Goal: Navigation & Orientation: Find specific page/section

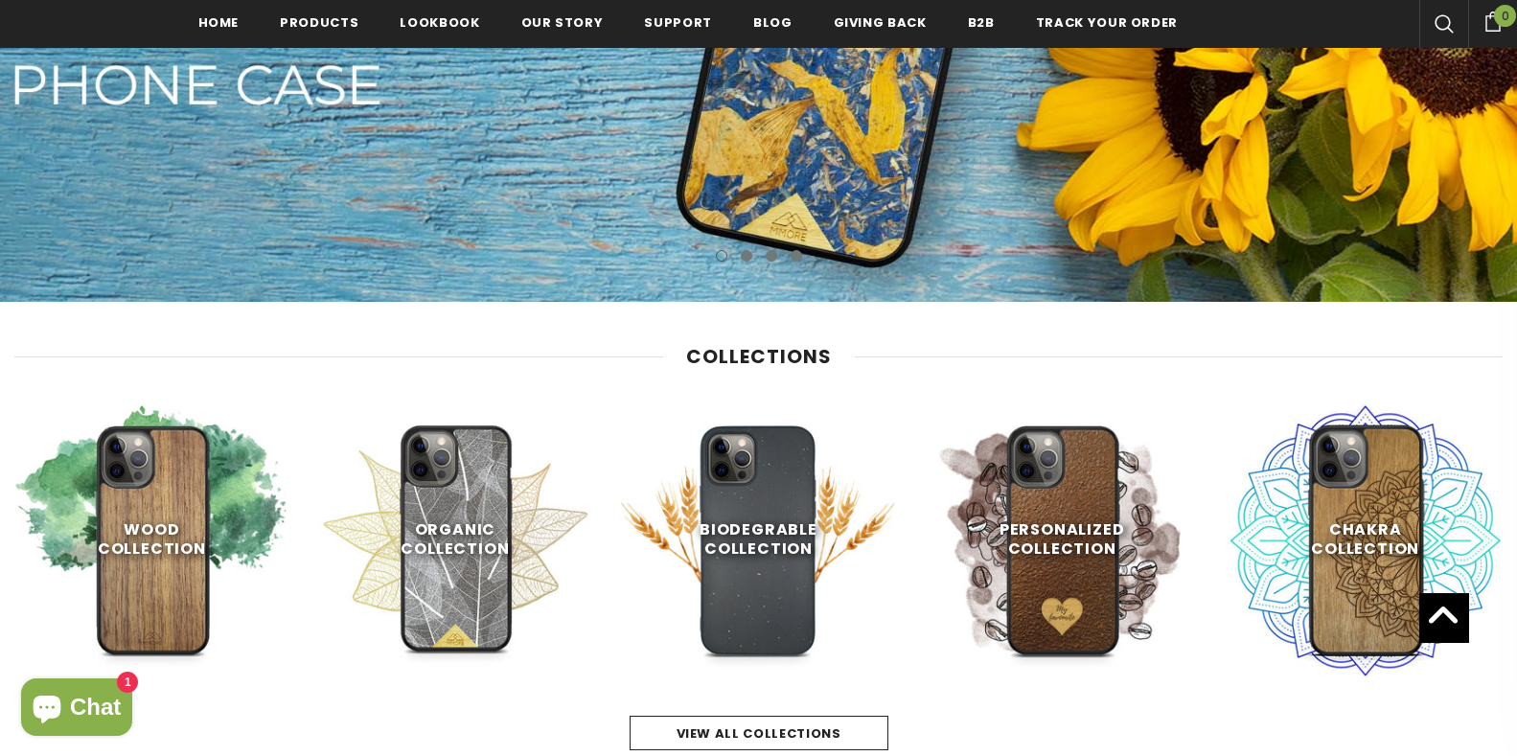
scroll to position [633, 0]
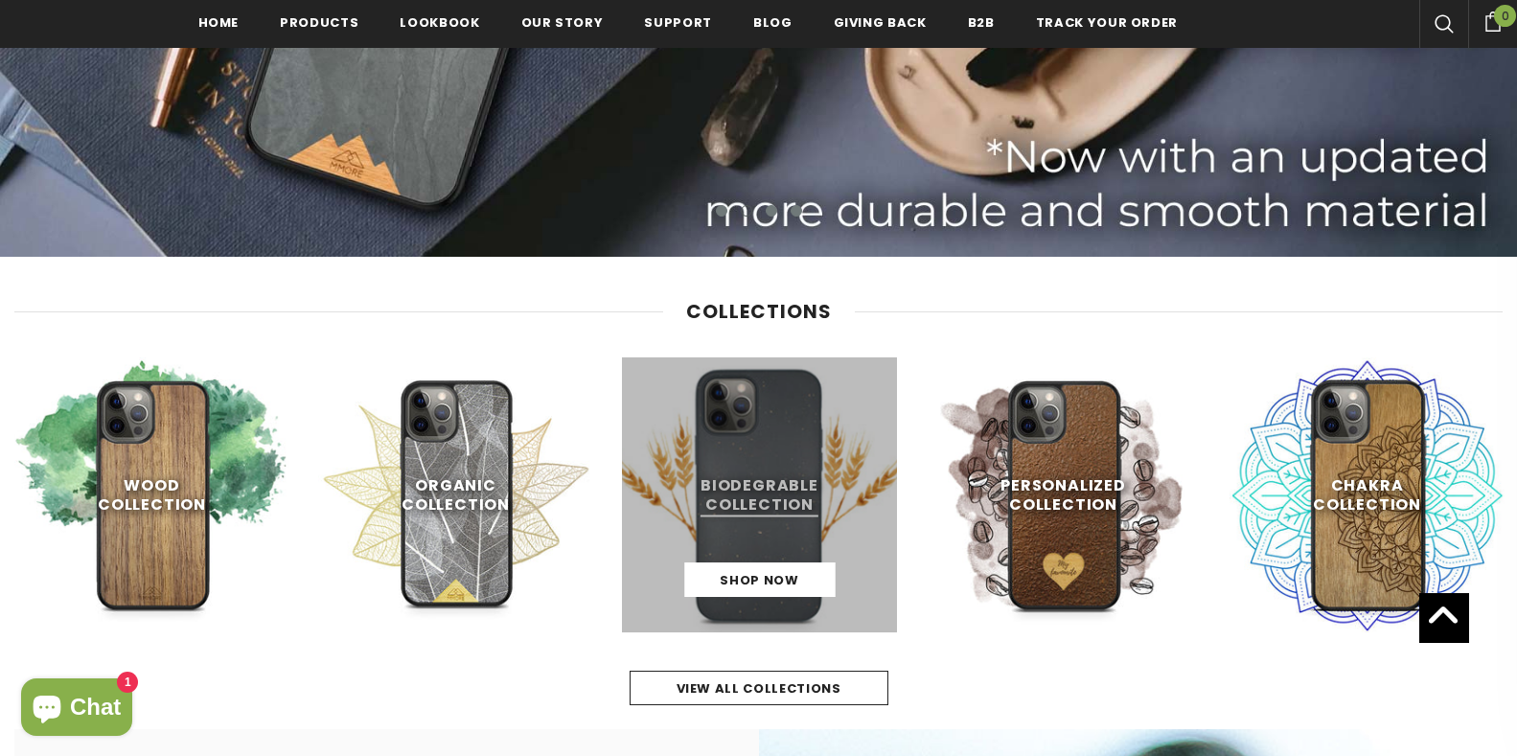
click at [786, 508] on link at bounding box center [759, 494] width 275 height 275
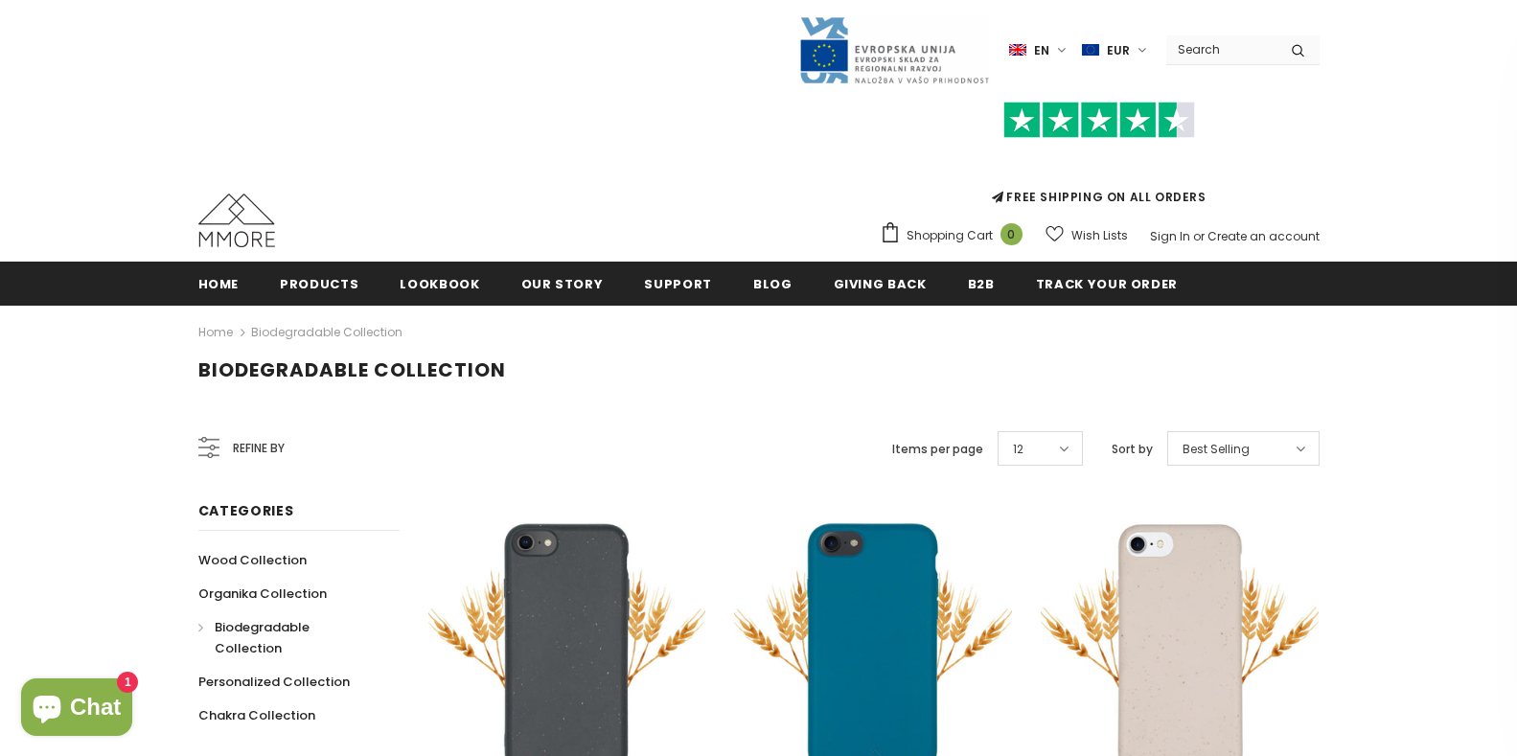
click at [1133, 49] on label "EUR" at bounding box center [1117, 49] width 70 height 29
click at [1126, 80] on link "USD" at bounding box center [1104, 83] width 75 height 31
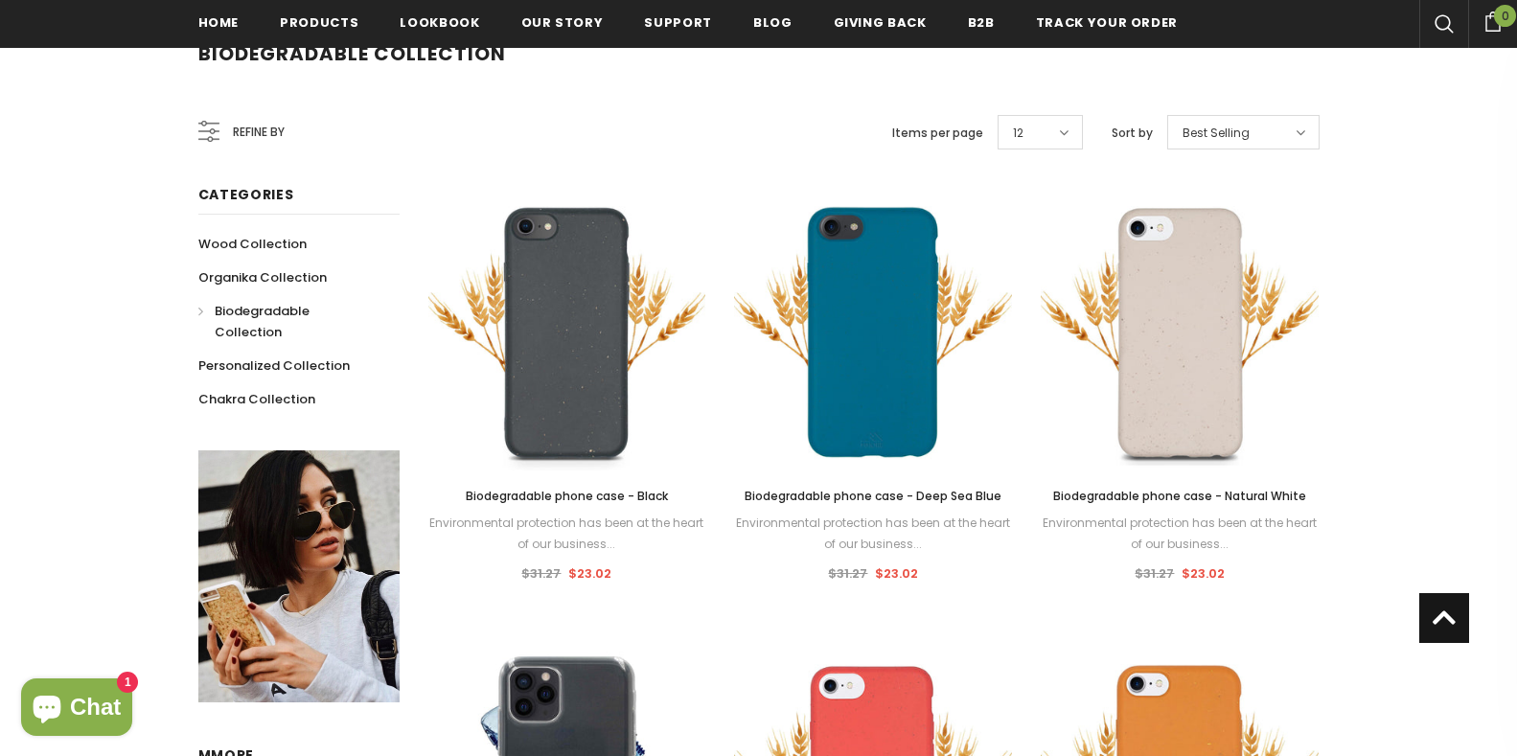
scroll to position [334, 0]
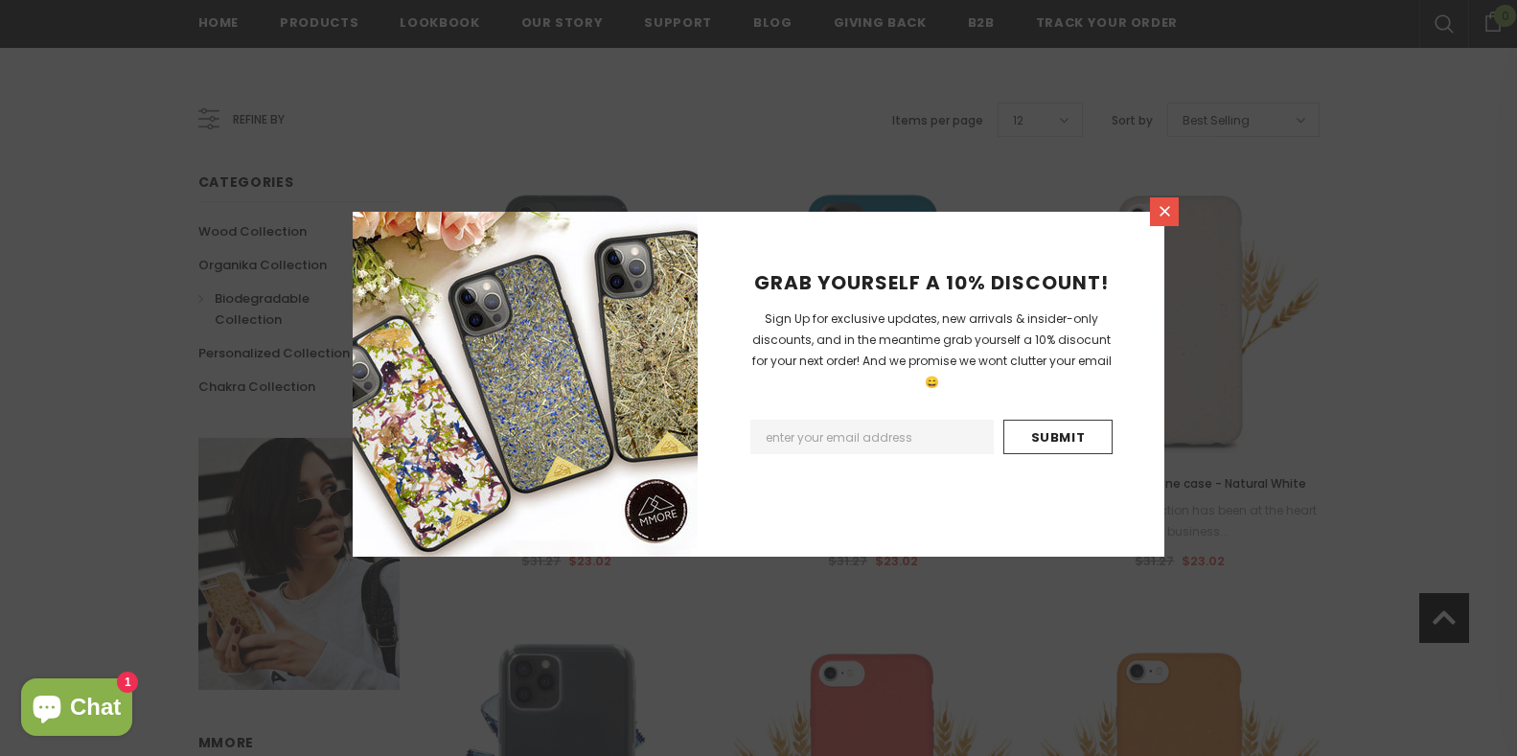
click at [1169, 208] on icon at bounding box center [1165, 211] width 16 height 16
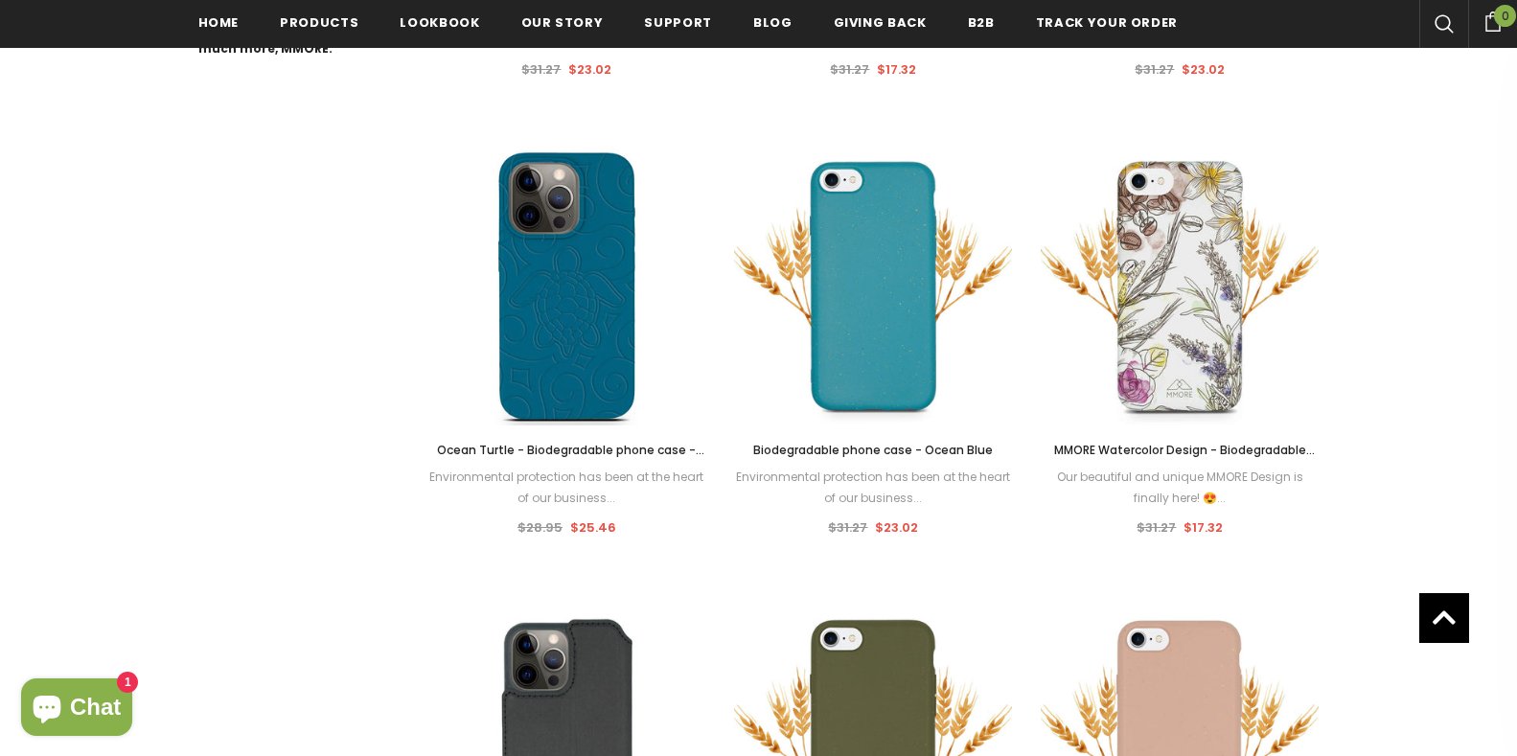
scroll to position [0, 0]
